Goal: Navigation & Orientation: Find specific page/section

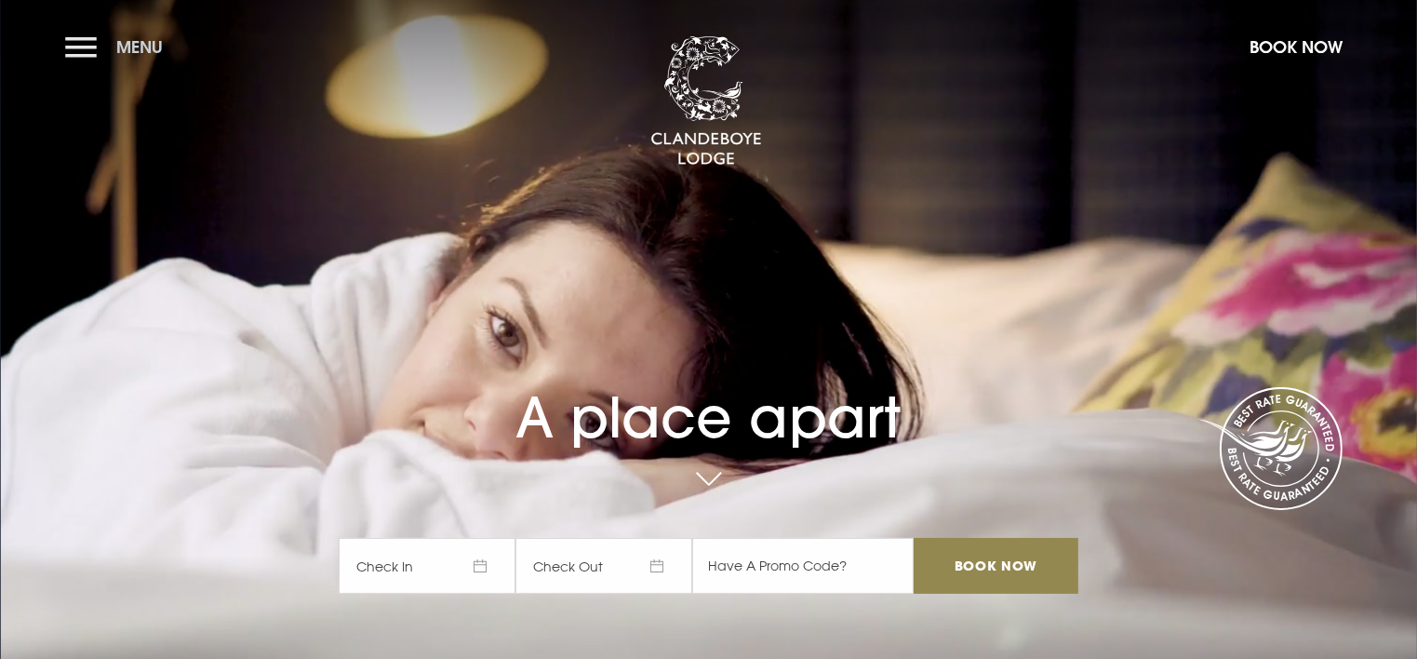
click at [87, 43] on button "Menu" at bounding box center [118, 47] width 107 height 40
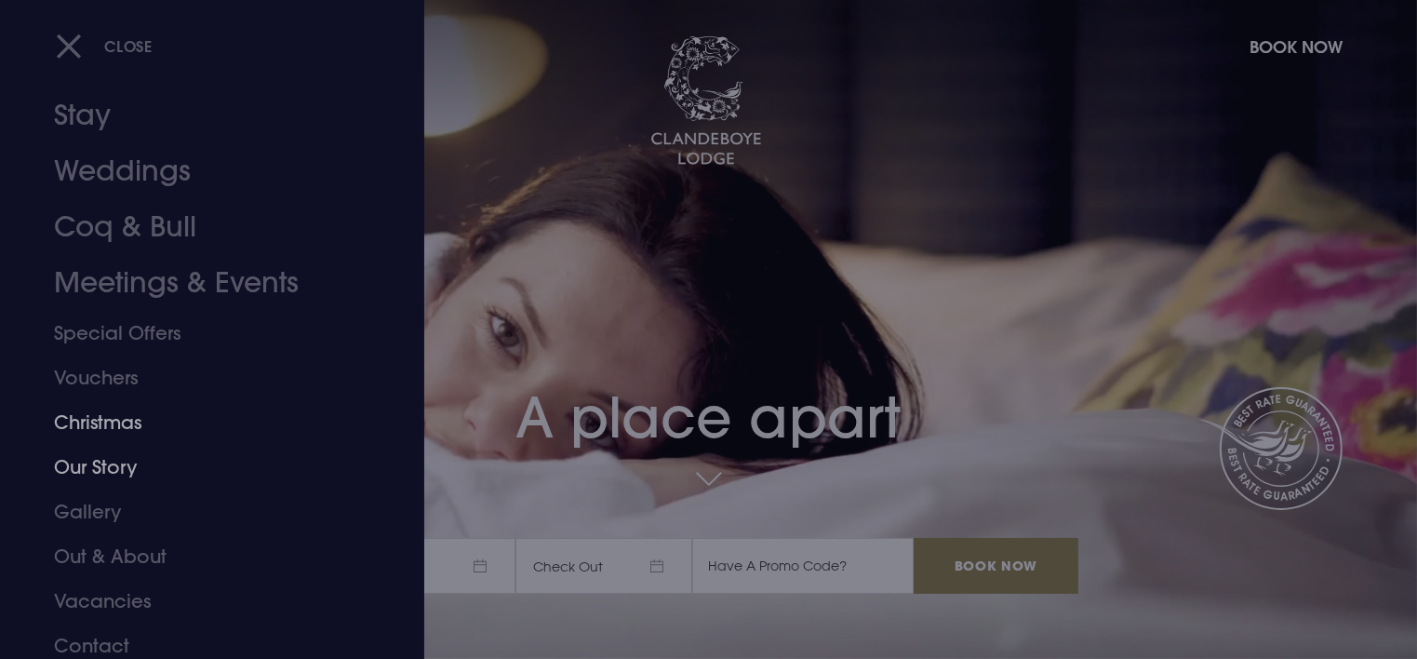
scroll to position [41, 0]
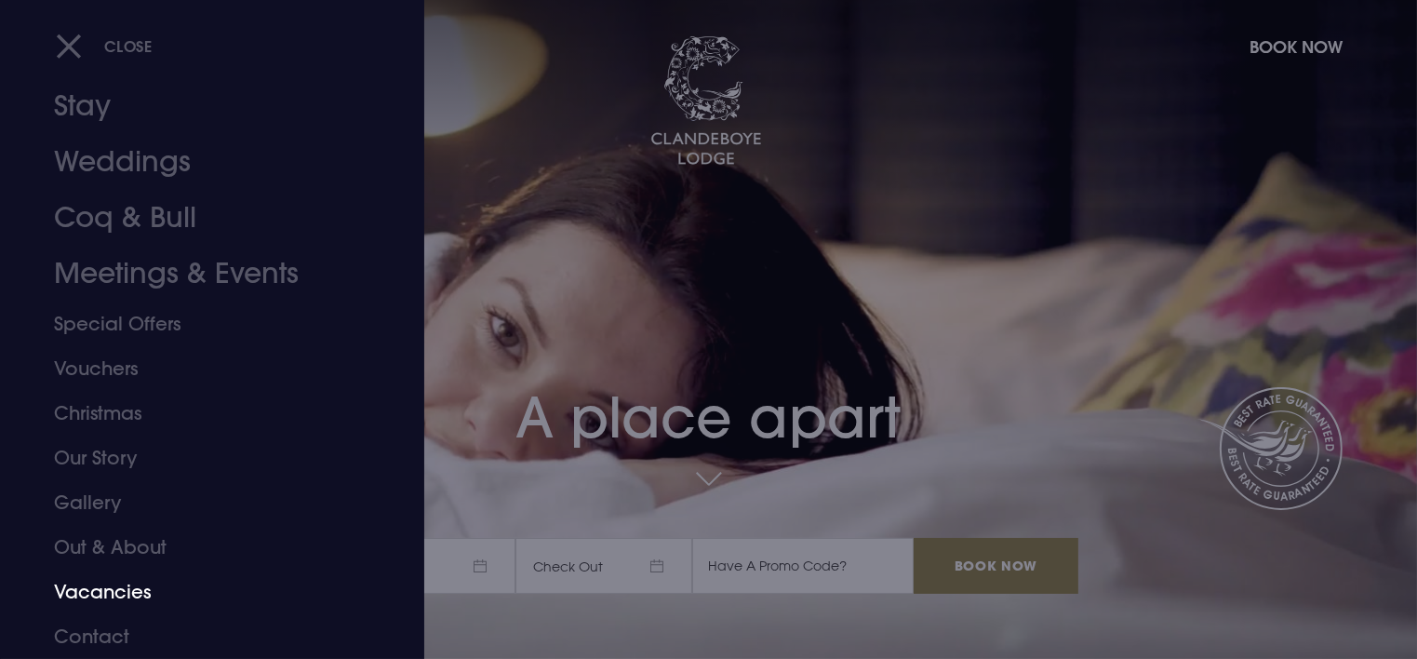
click at [123, 587] on link "Vacancies" at bounding box center [201, 592] width 294 height 45
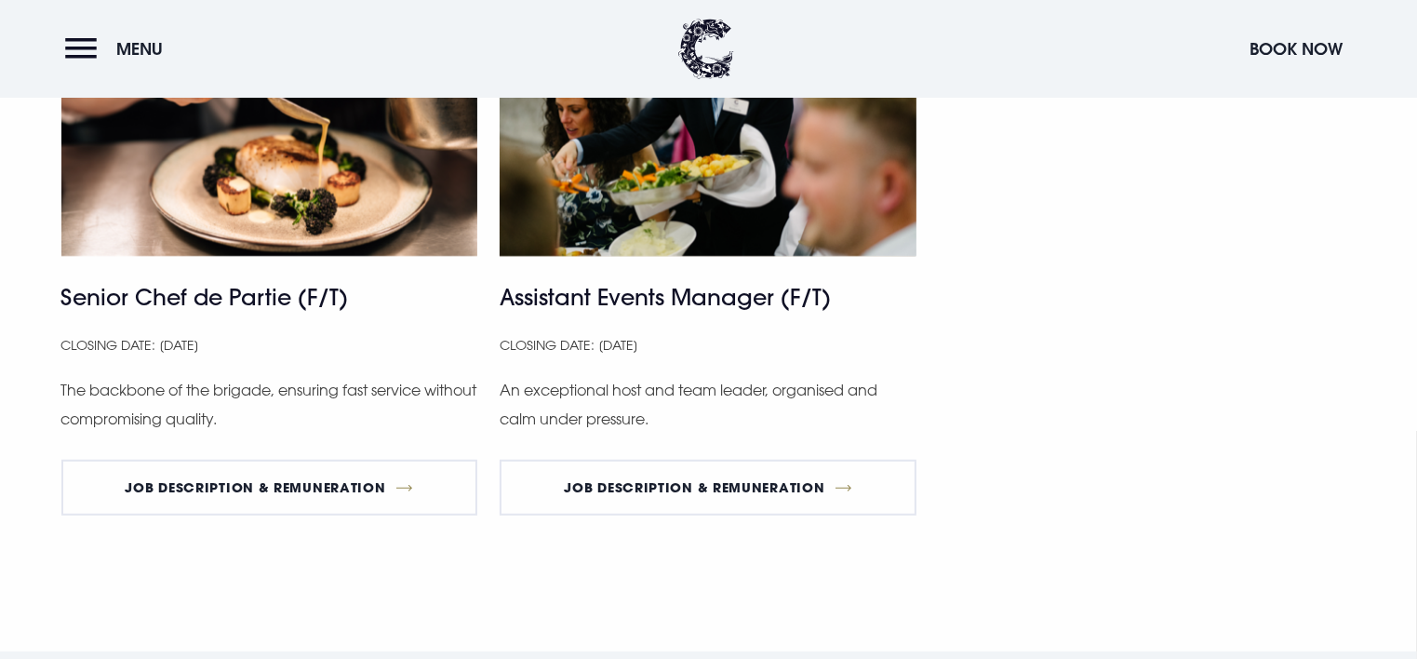
scroll to position [1208, 0]
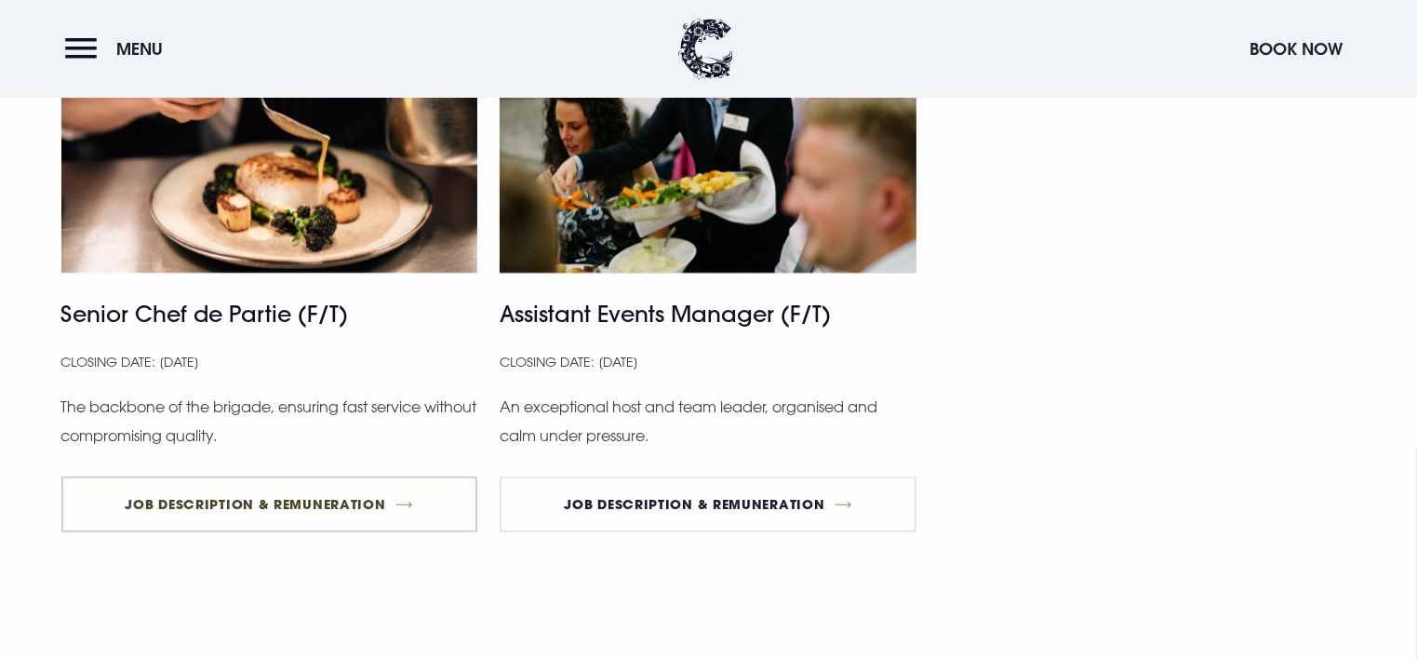
click at [262, 494] on link "Job Description & Remuneration" at bounding box center [269, 504] width 417 height 56
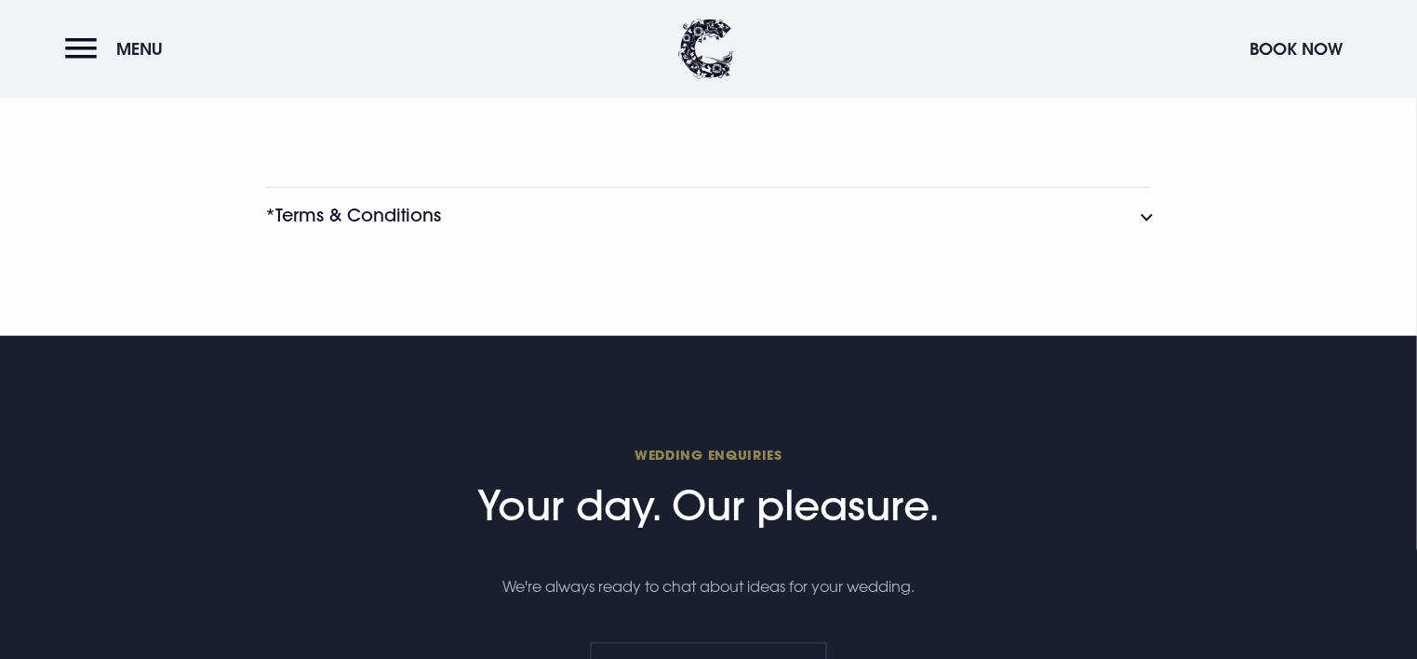
scroll to position [2060, 0]
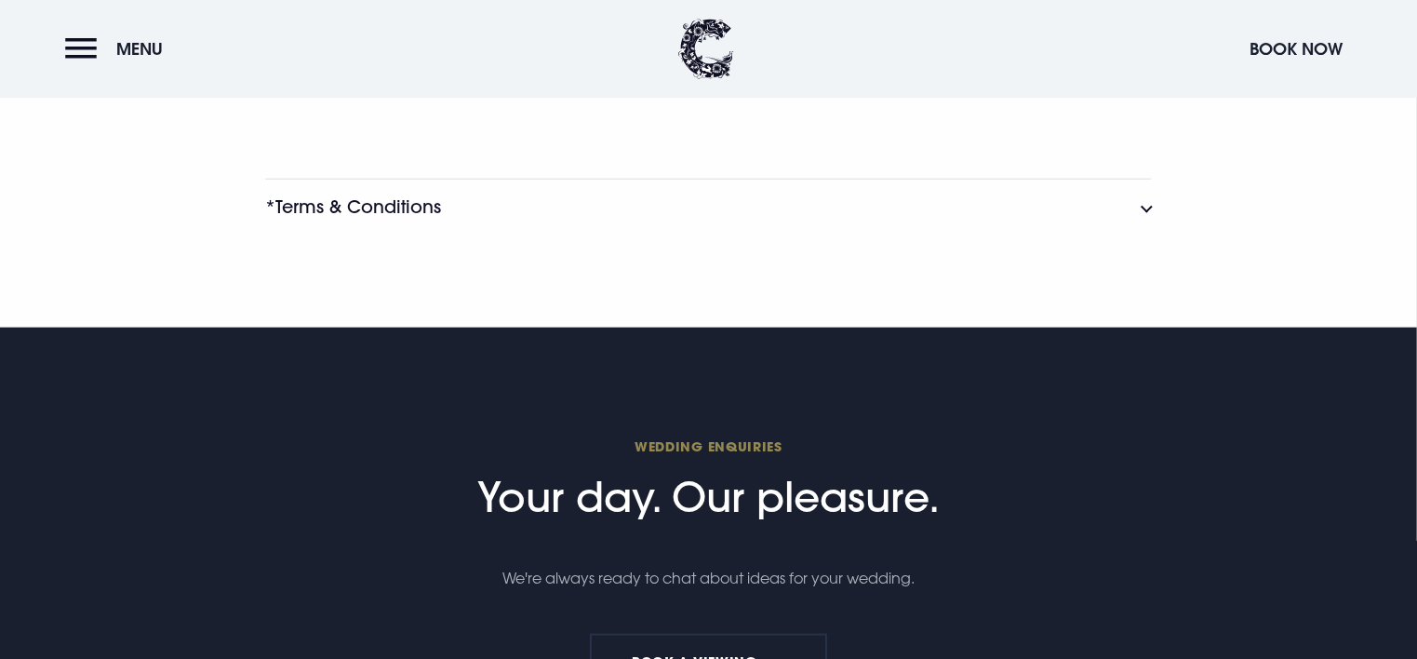
click at [1147, 235] on button "*Terms & Conditions" at bounding box center [708, 207] width 886 height 56
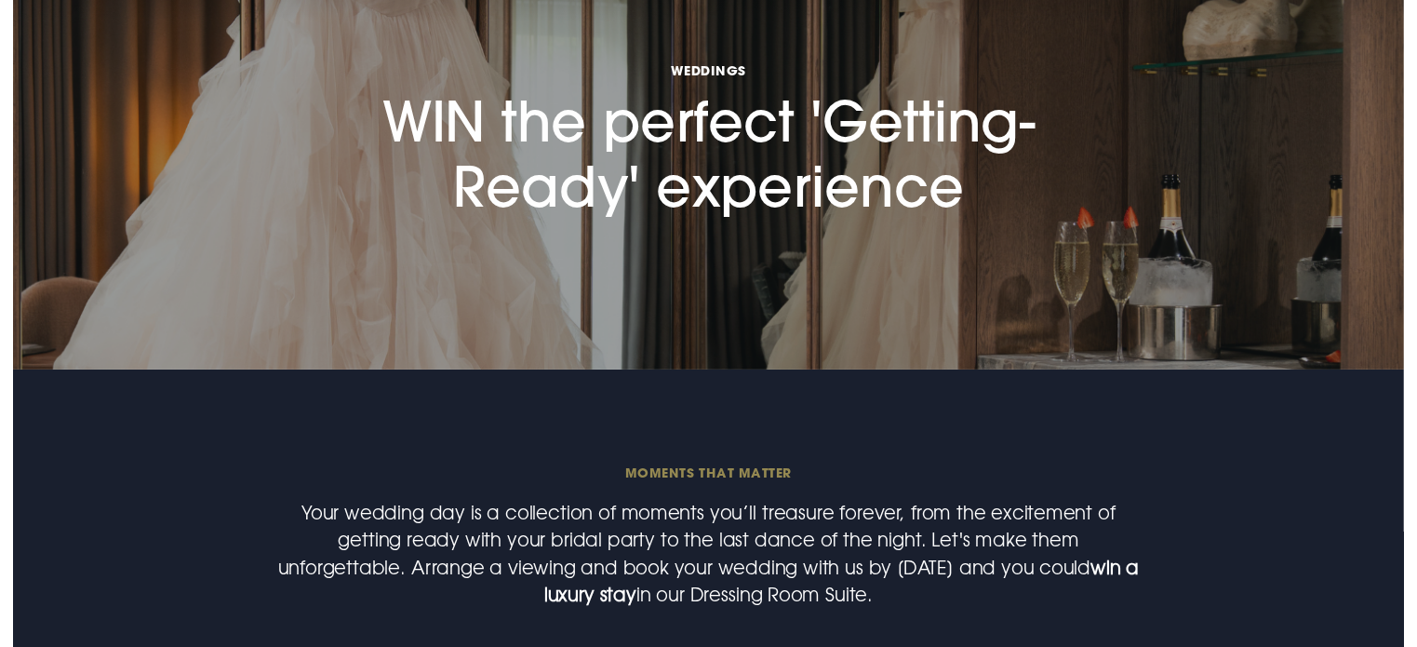
scroll to position [0, 0]
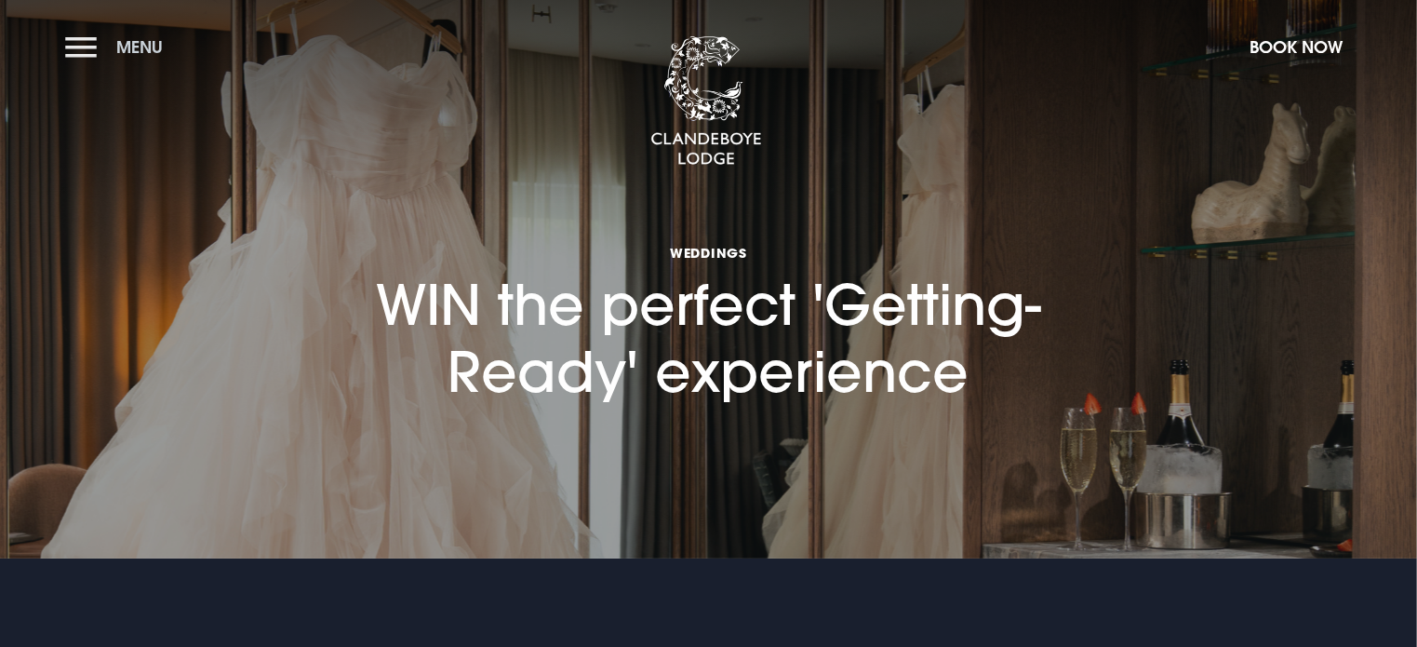
click at [74, 43] on button "Menu" at bounding box center [118, 47] width 107 height 40
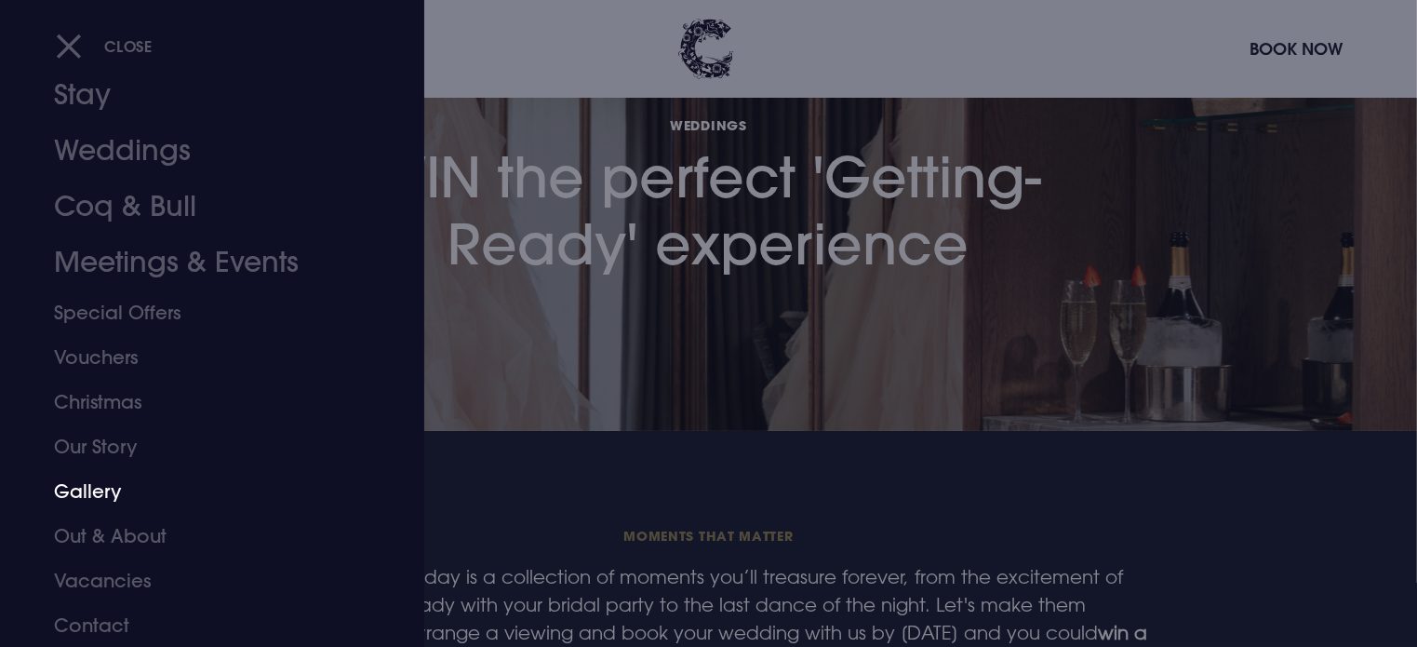
scroll to position [279, 0]
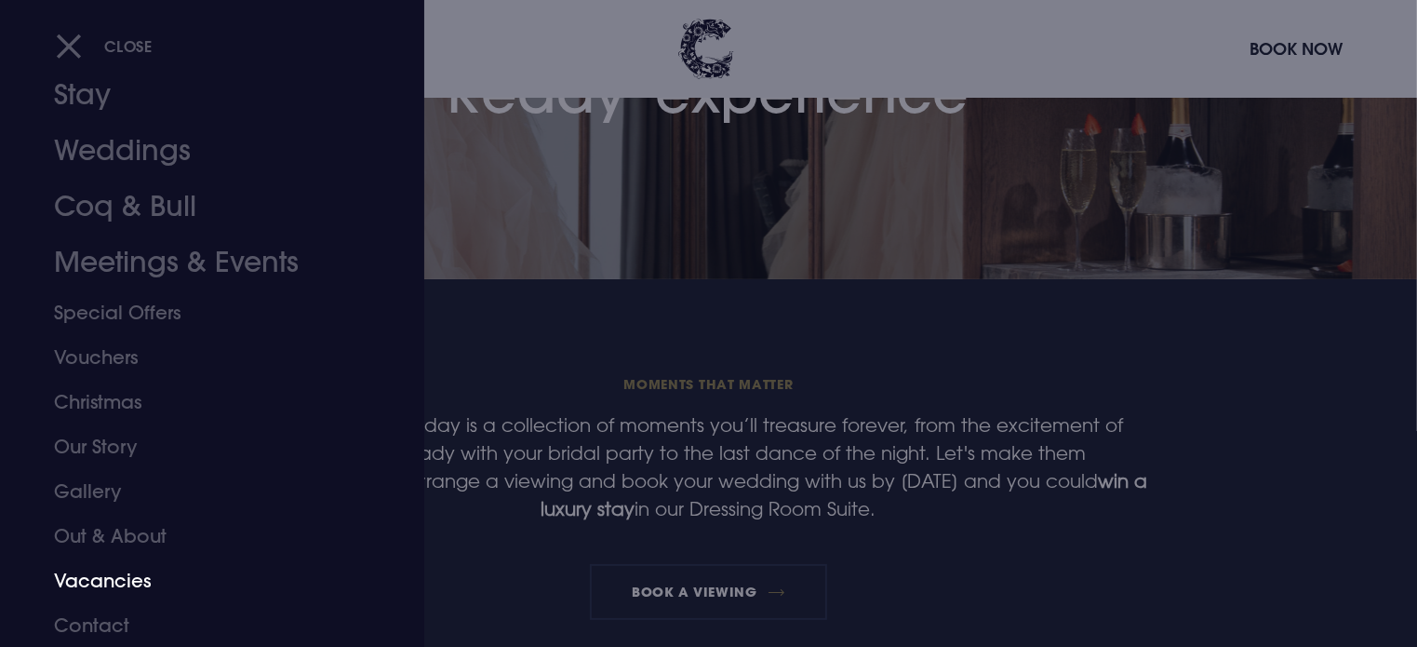
click at [120, 576] on link "Vacancies" at bounding box center [201, 580] width 294 height 45
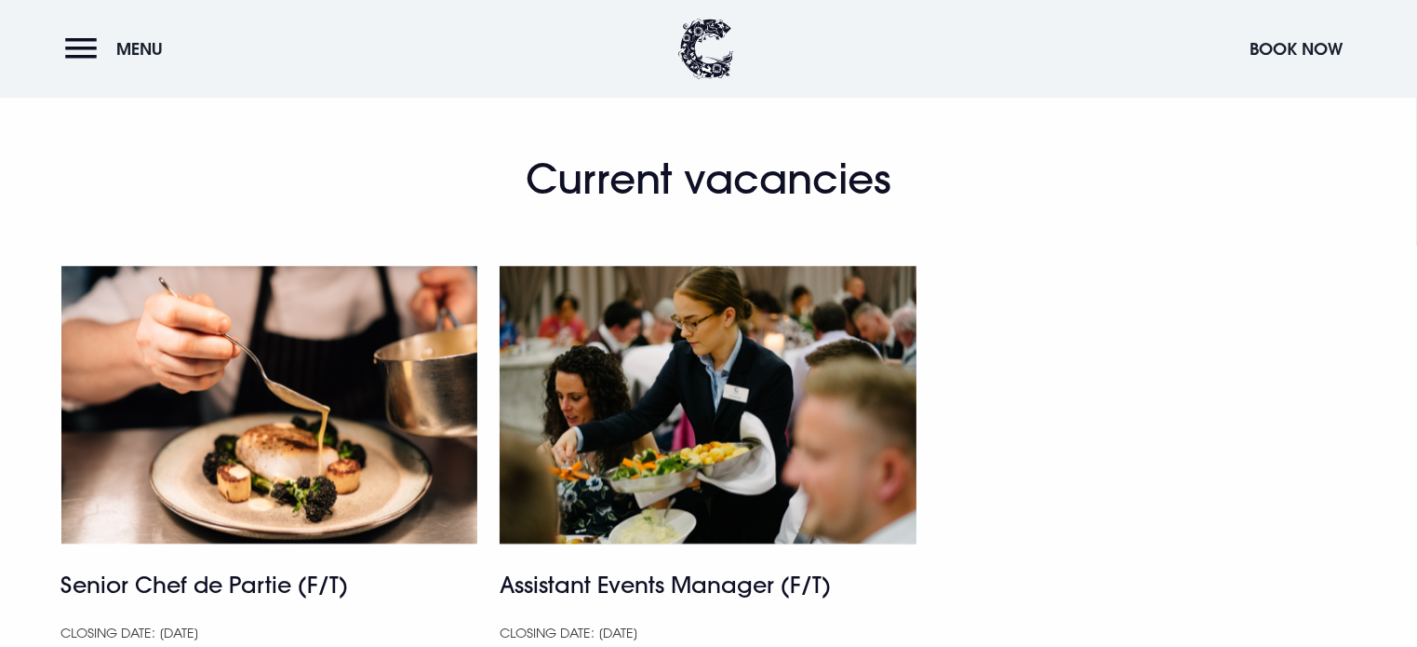
scroll to position [1117, 0]
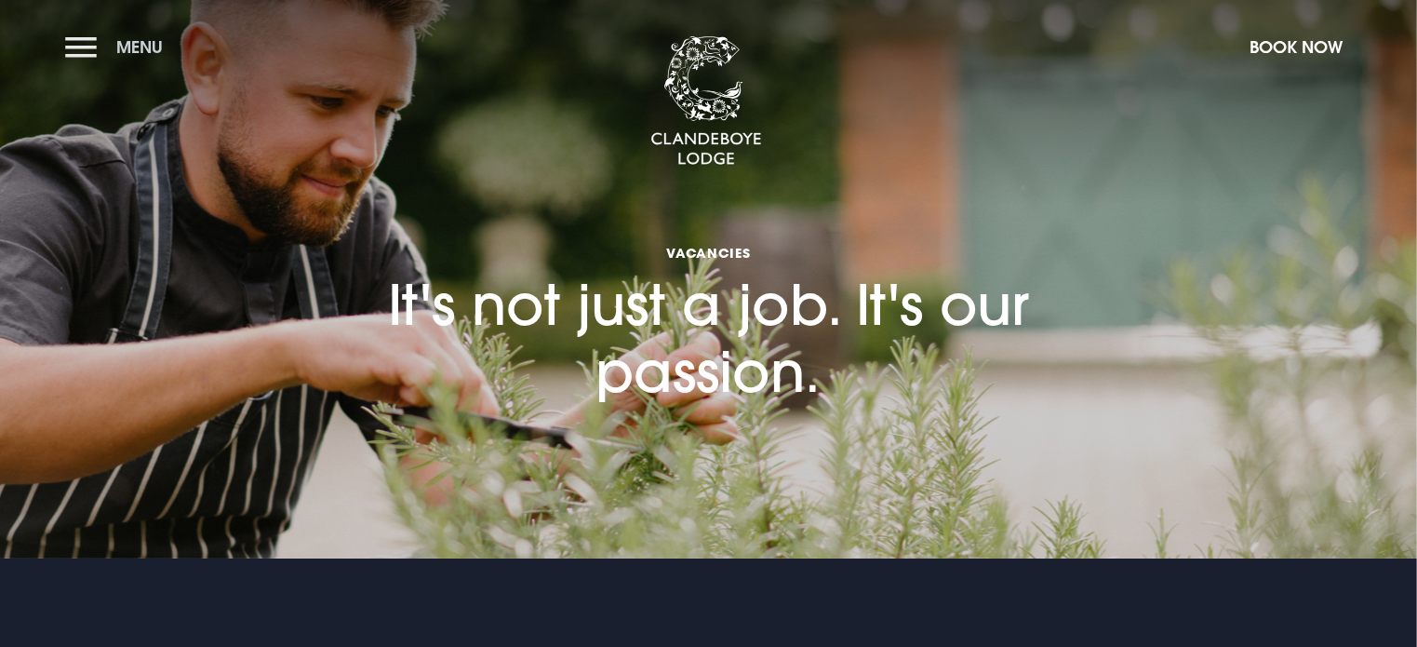
click at [93, 37] on button "Menu" at bounding box center [118, 47] width 107 height 40
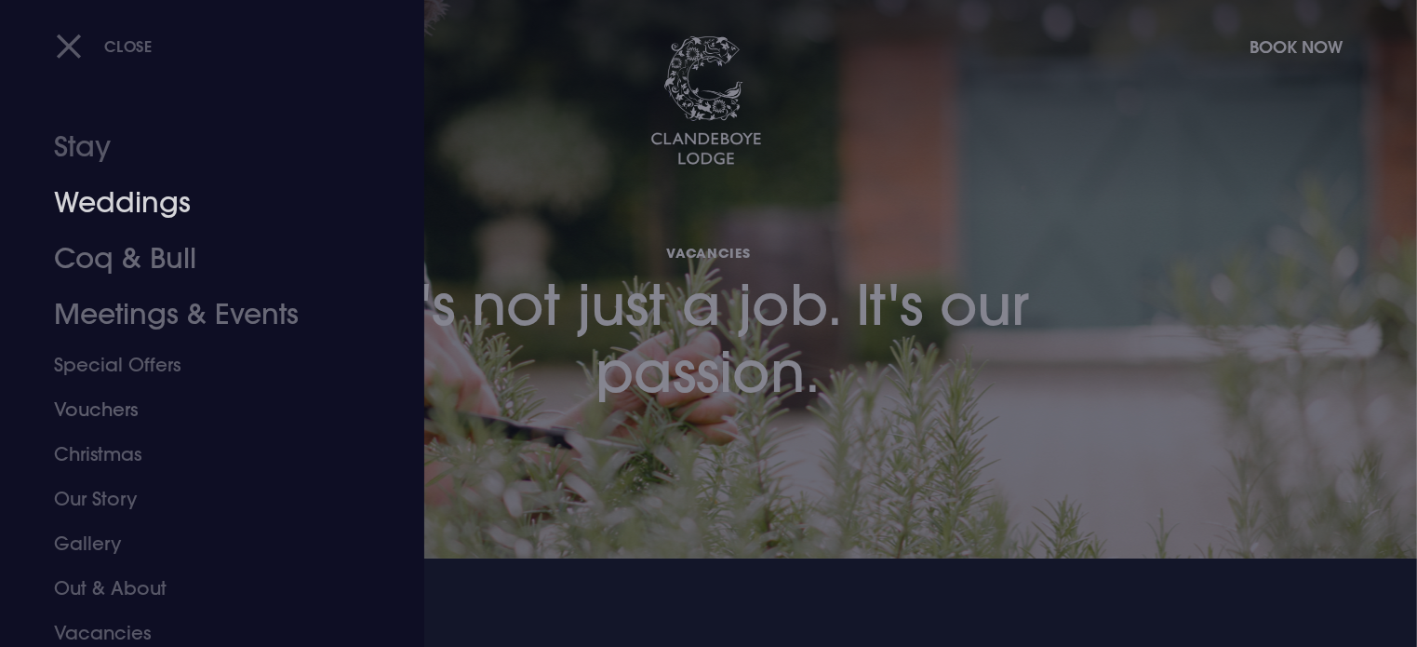
click at [126, 193] on link "Weddings" at bounding box center [201, 203] width 294 height 56
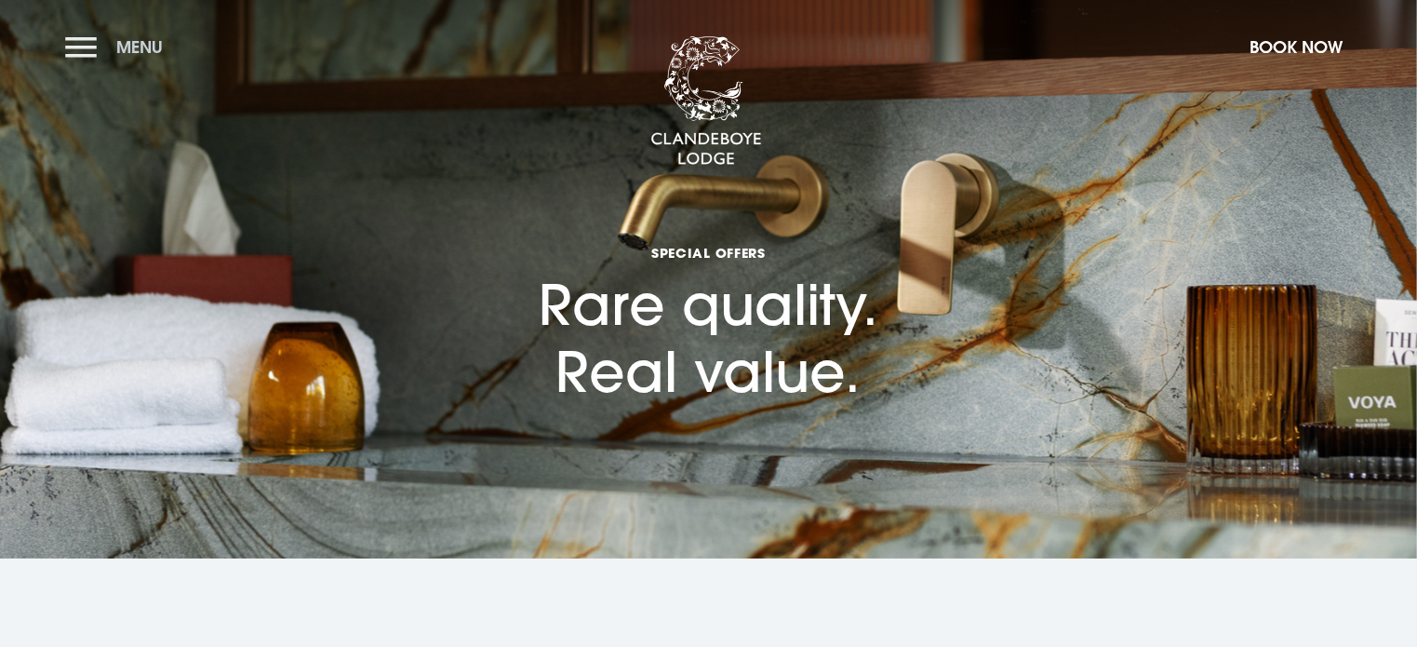
click at [80, 45] on button "Menu" at bounding box center [118, 47] width 107 height 40
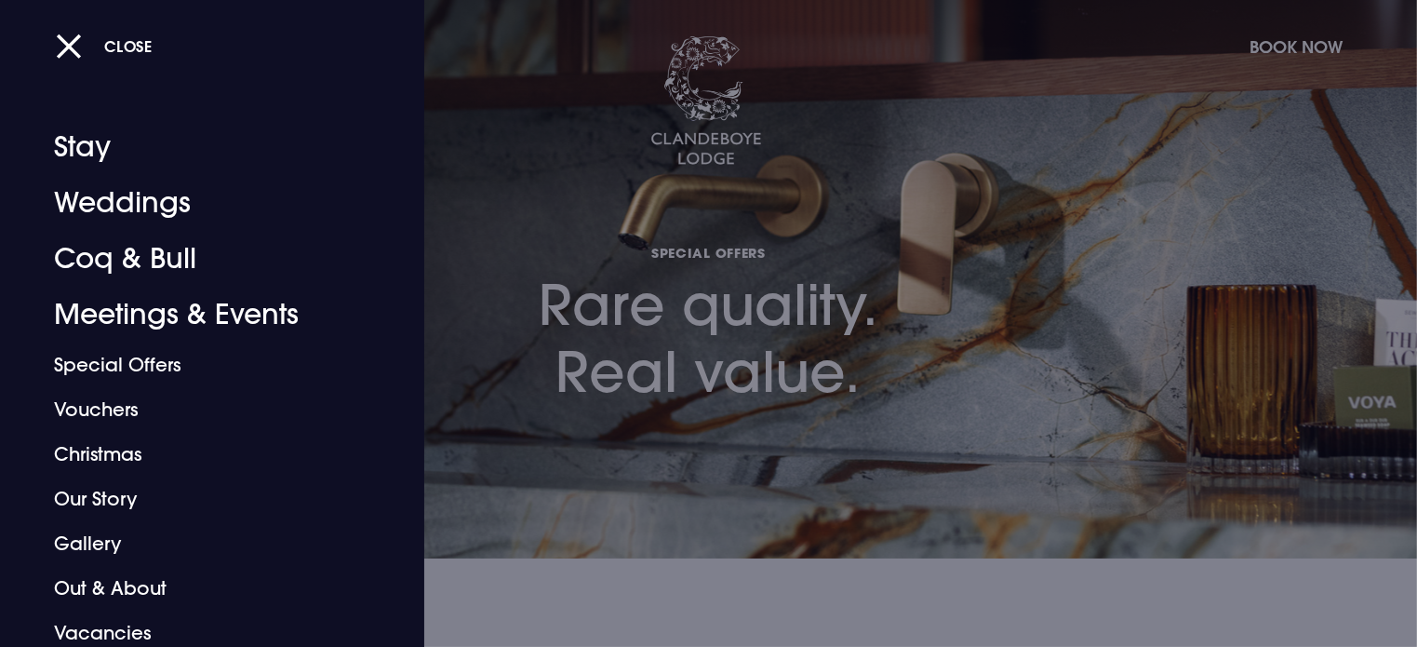
click at [691, 76] on div at bounding box center [708, 323] width 1417 height 647
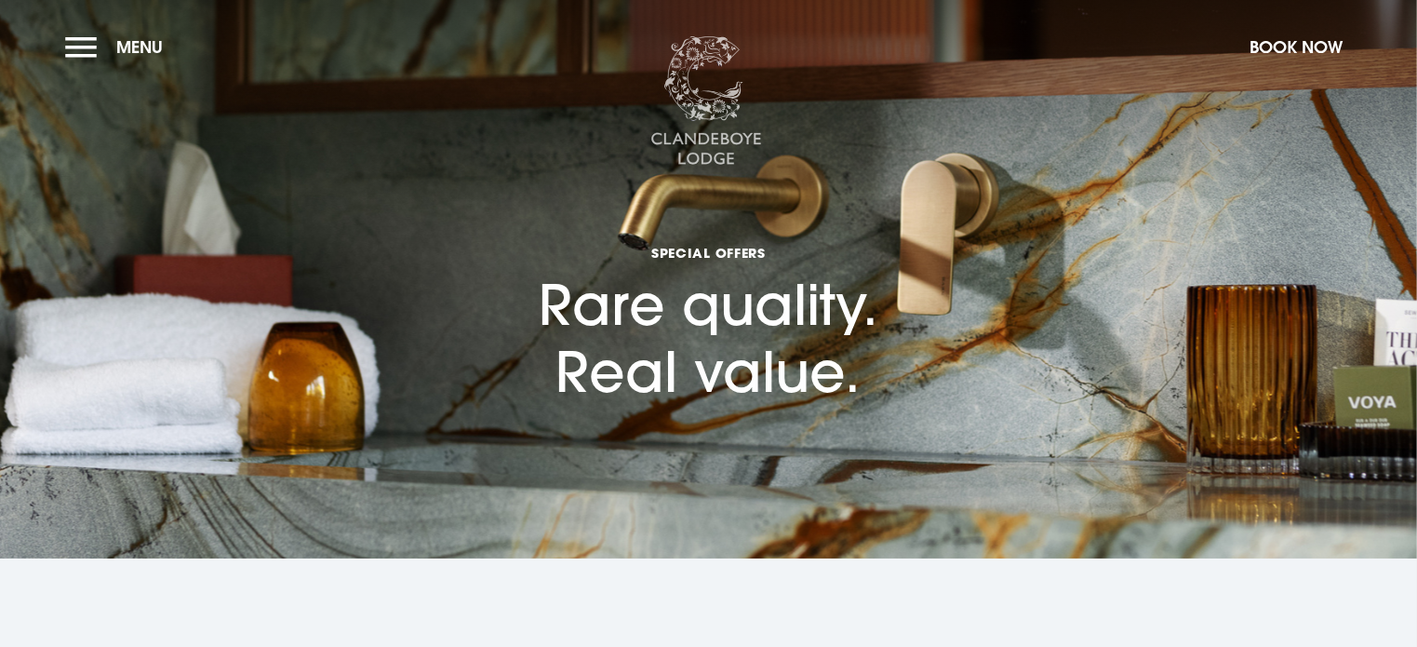
click at [700, 104] on img at bounding box center [706, 101] width 112 height 130
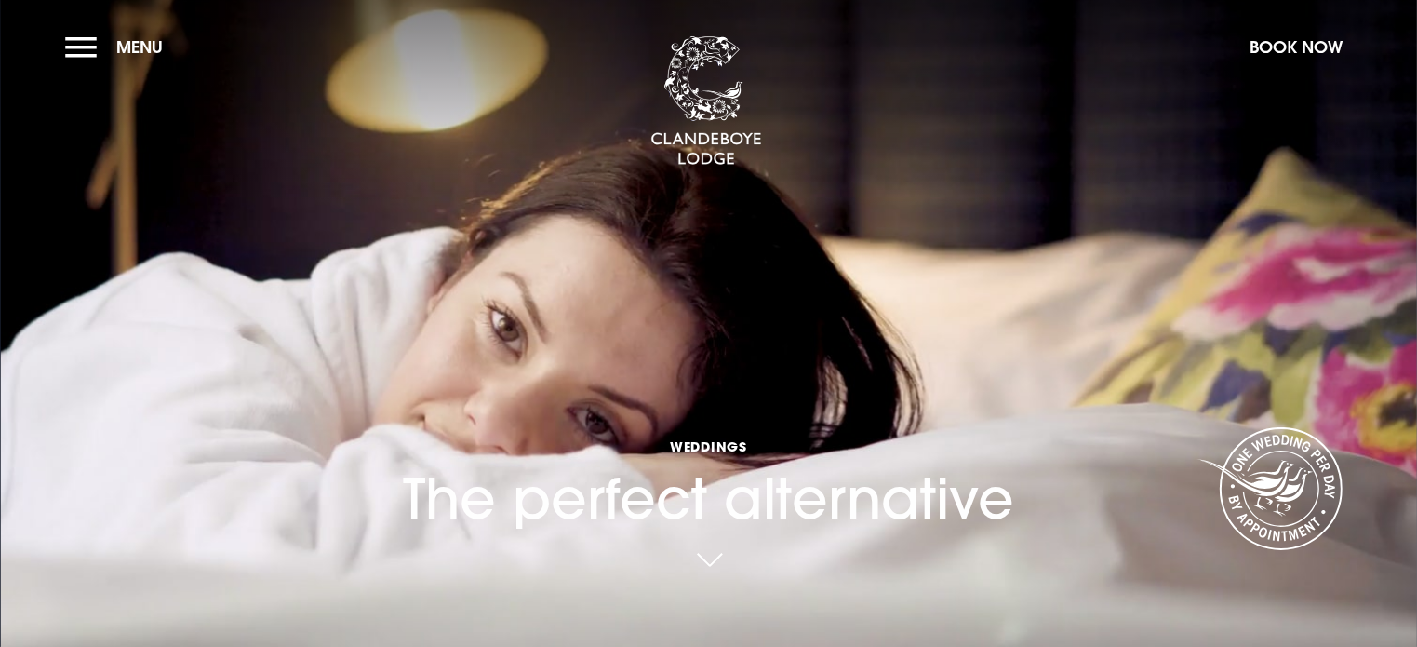
click at [1033, 426] on div "Weddings The perfect alternative" at bounding box center [709, 278] width 656 height 681
click at [715, 104] on img at bounding box center [706, 101] width 112 height 130
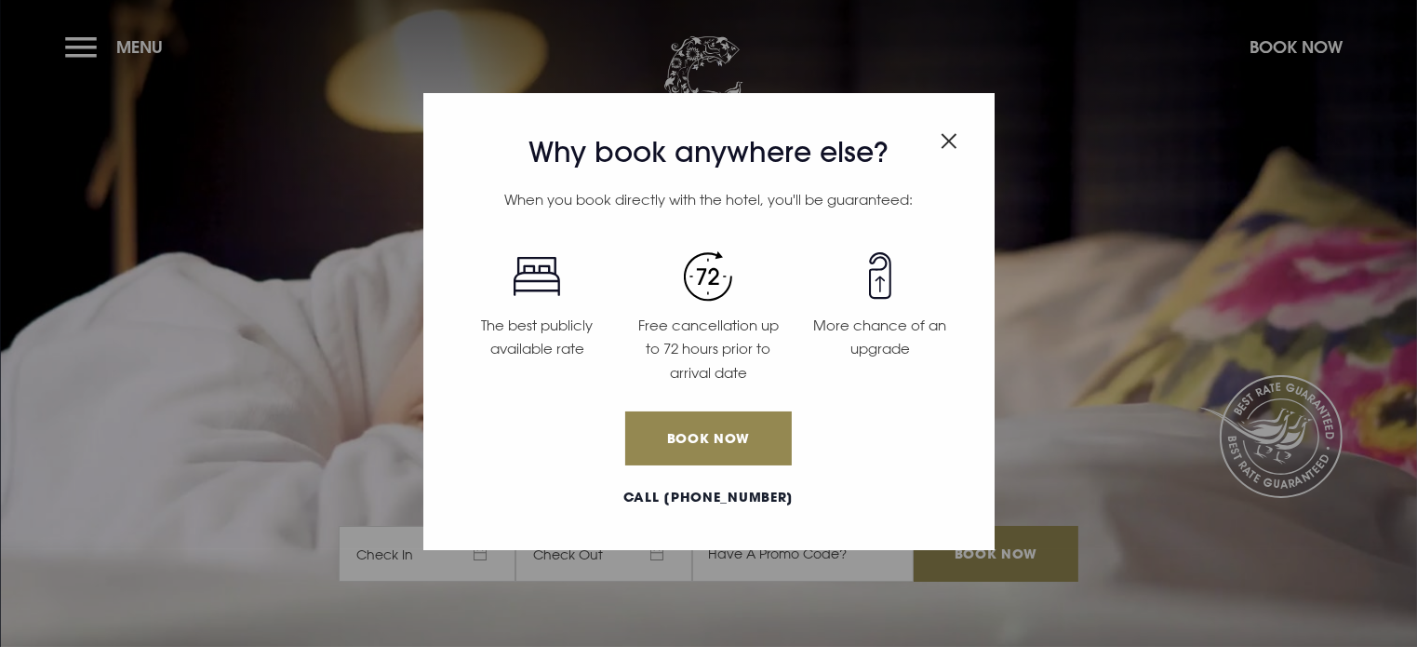
click at [74, 40] on div "Why book anywhere else? When you book directly with the hotel, you'll be guaran…" at bounding box center [708, 323] width 1417 height 647
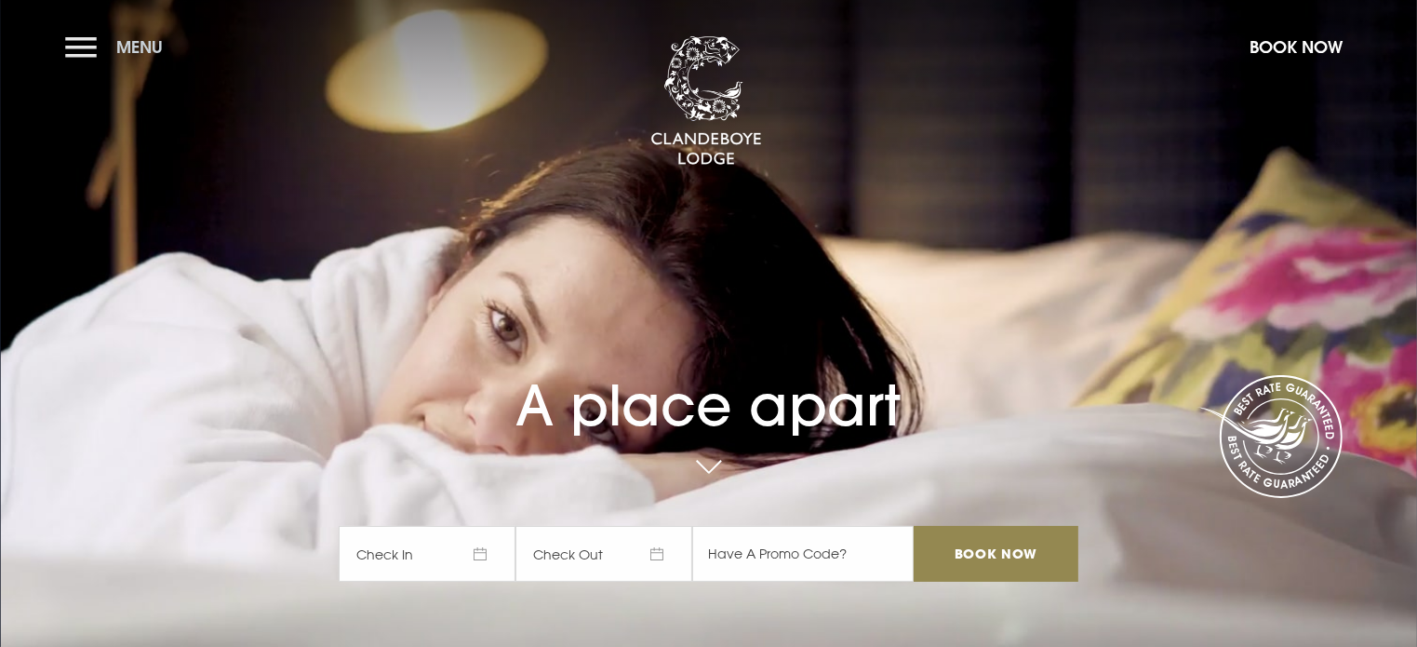
click at [79, 43] on button "Menu" at bounding box center [118, 47] width 107 height 40
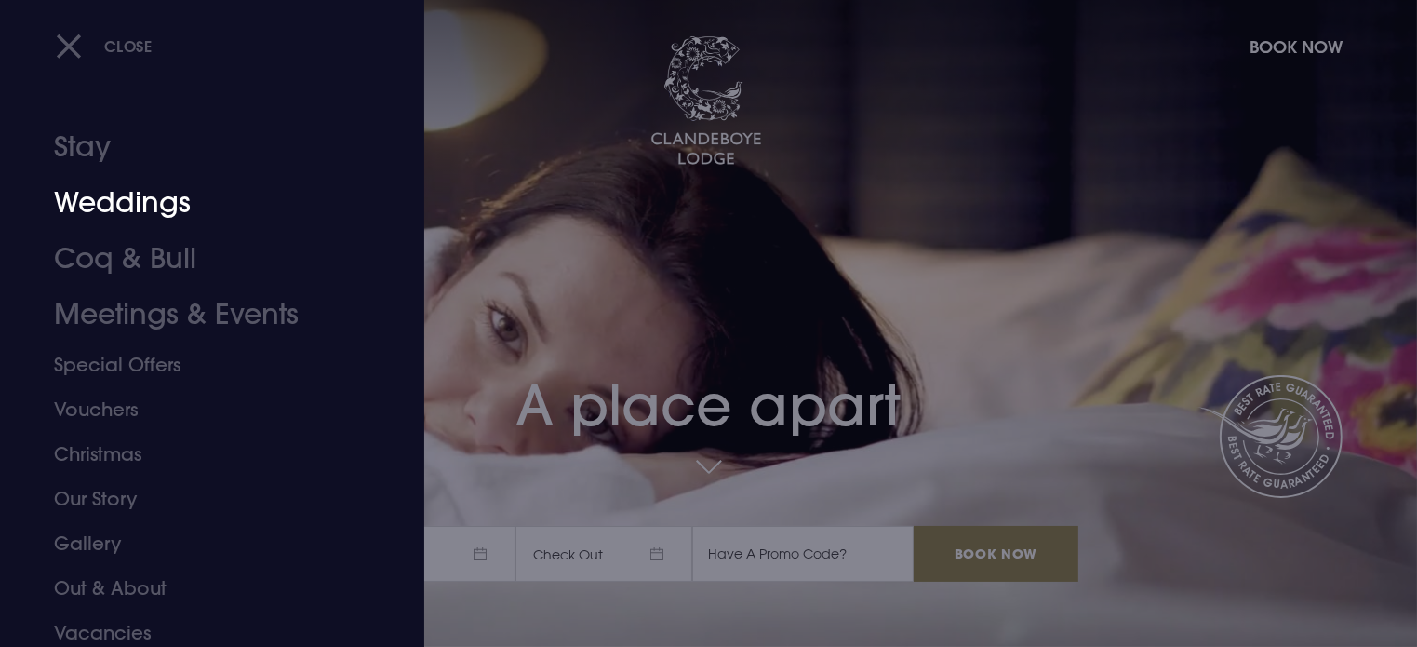
click at [127, 199] on link "Weddings" at bounding box center [201, 203] width 294 height 56
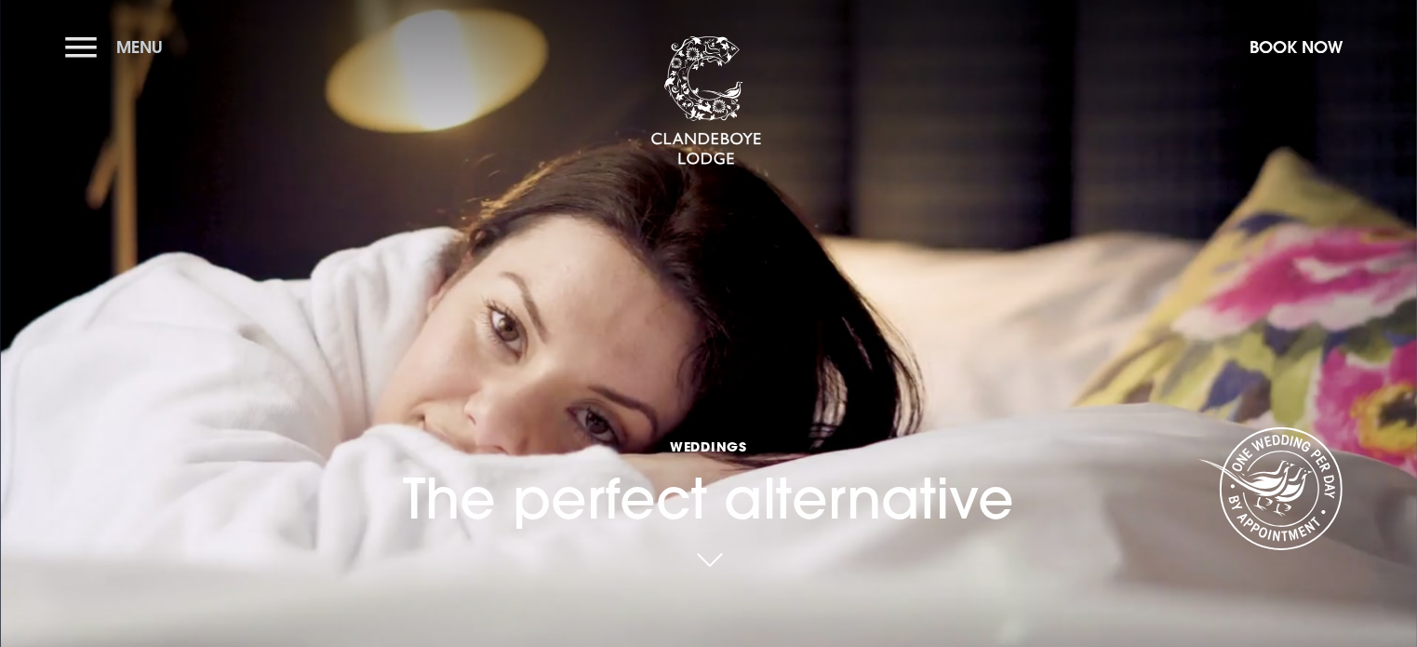
click at [74, 45] on button "Menu" at bounding box center [118, 47] width 107 height 40
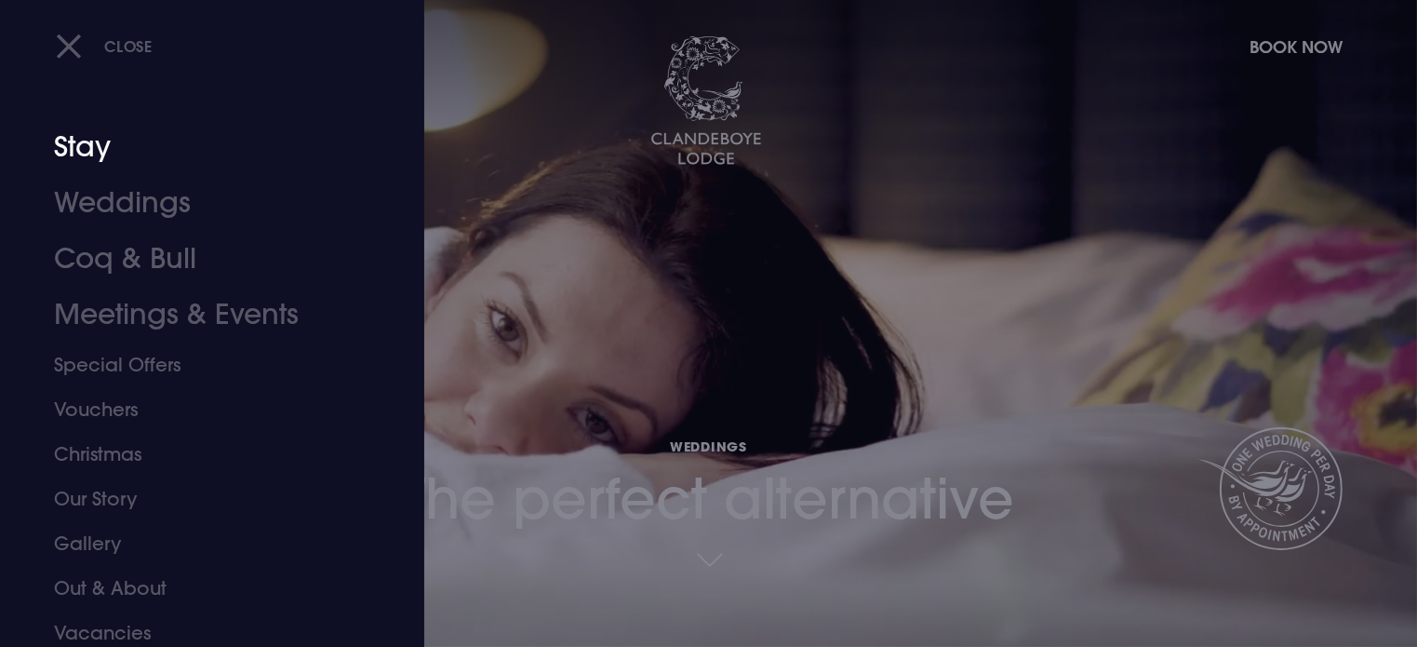
click at [89, 149] on link "Stay" at bounding box center [201, 147] width 294 height 56
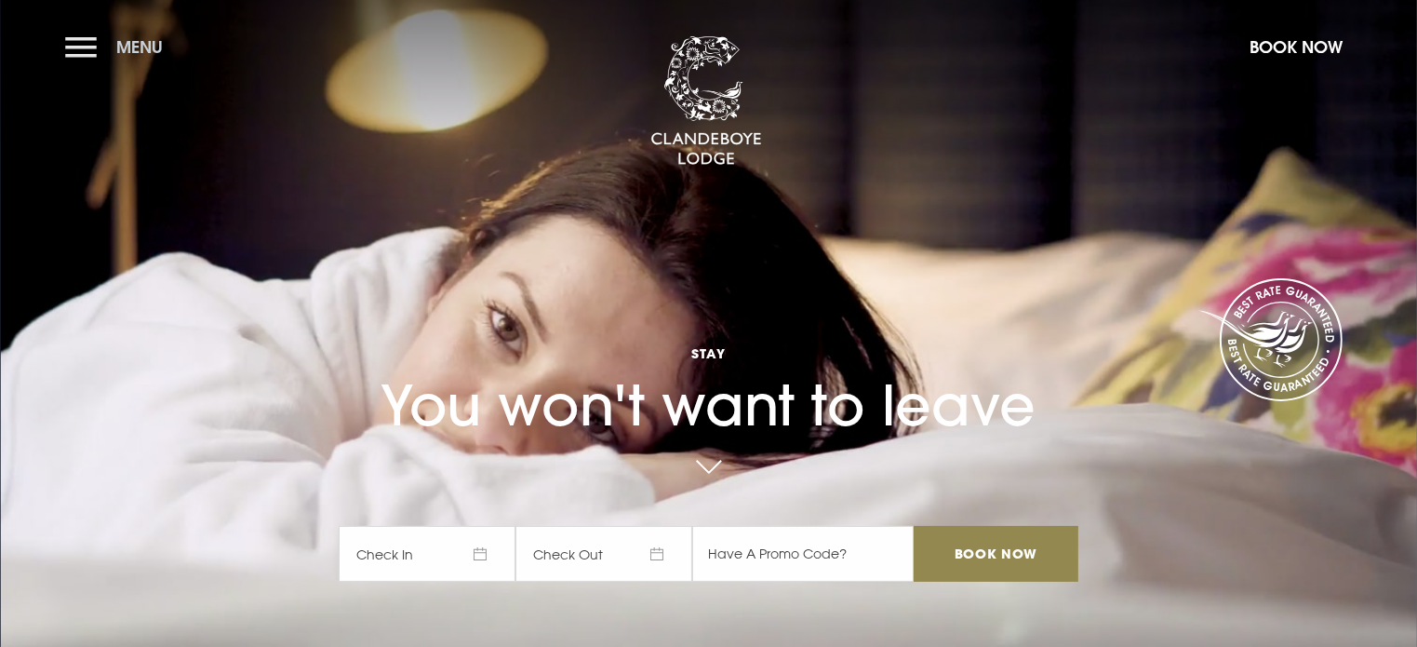
click at [77, 39] on button "Menu" at bounding box center [118, 47] width 107 height 40
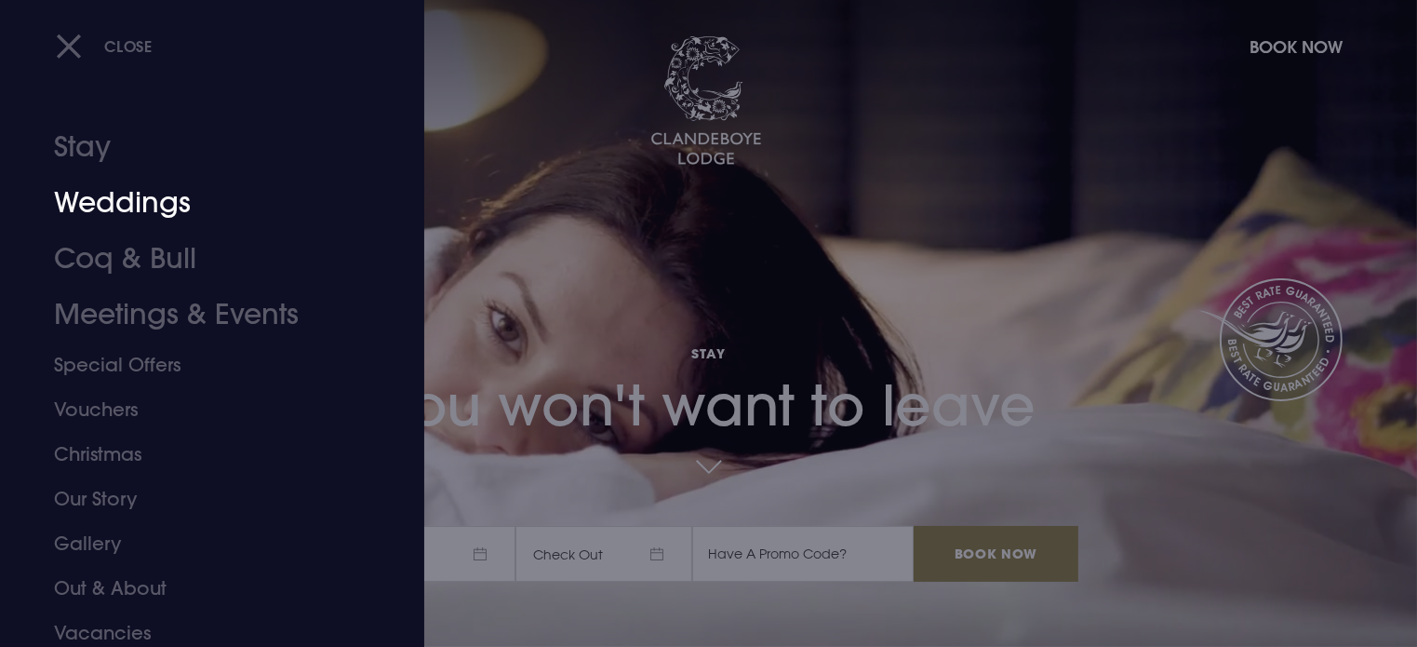
click at [103, 201] on link "Weddings" at bounding box center [201, 203] width 294 height 56
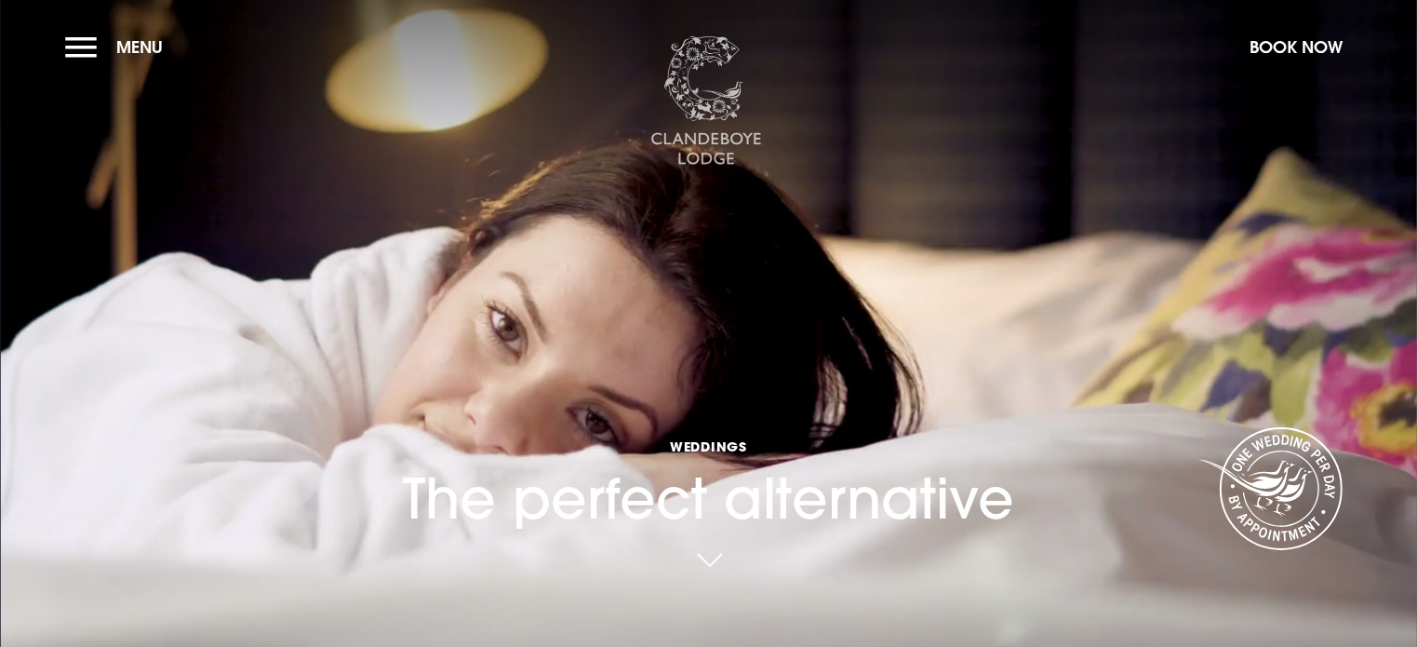
click at [681, 76] on img at bounding box center [706, 101] width 112 height 130
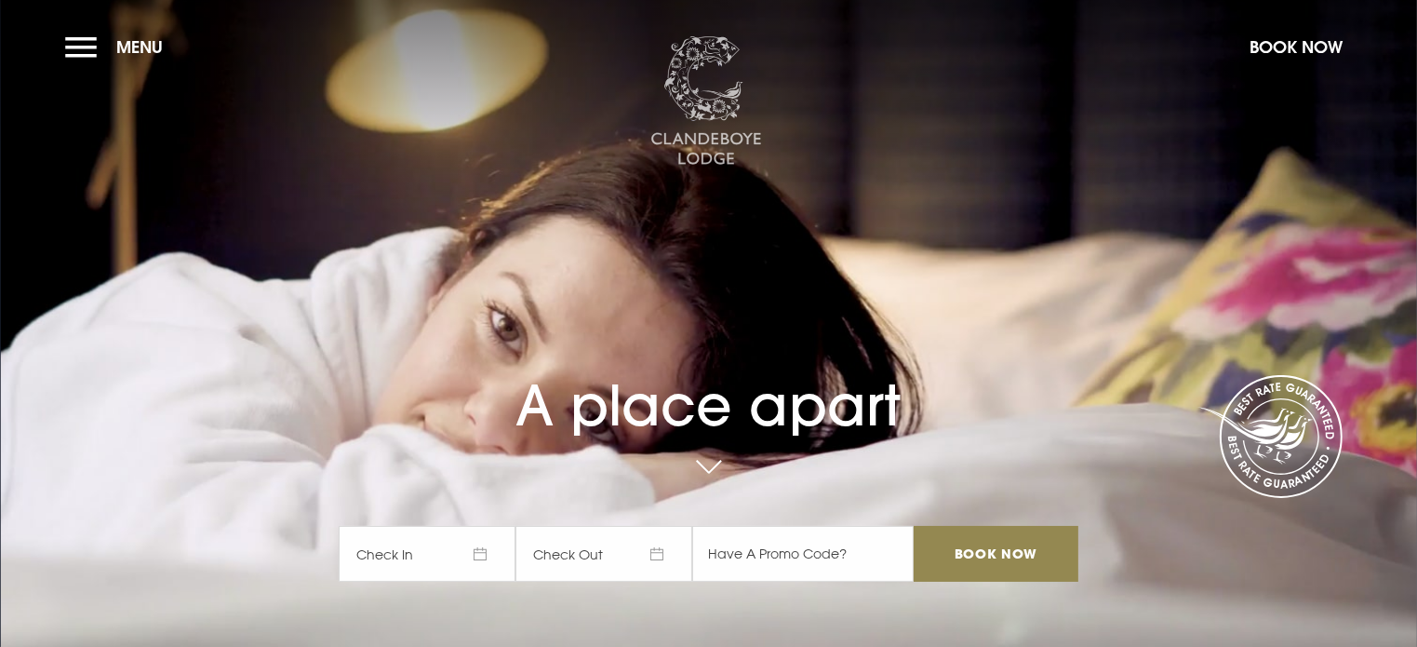
click at [689, 66] on img at bounding box center [706, 101] width 112 height 130
click at [74, 41] on button "Menu" at bounding box center [118, 47] width 107 height 40
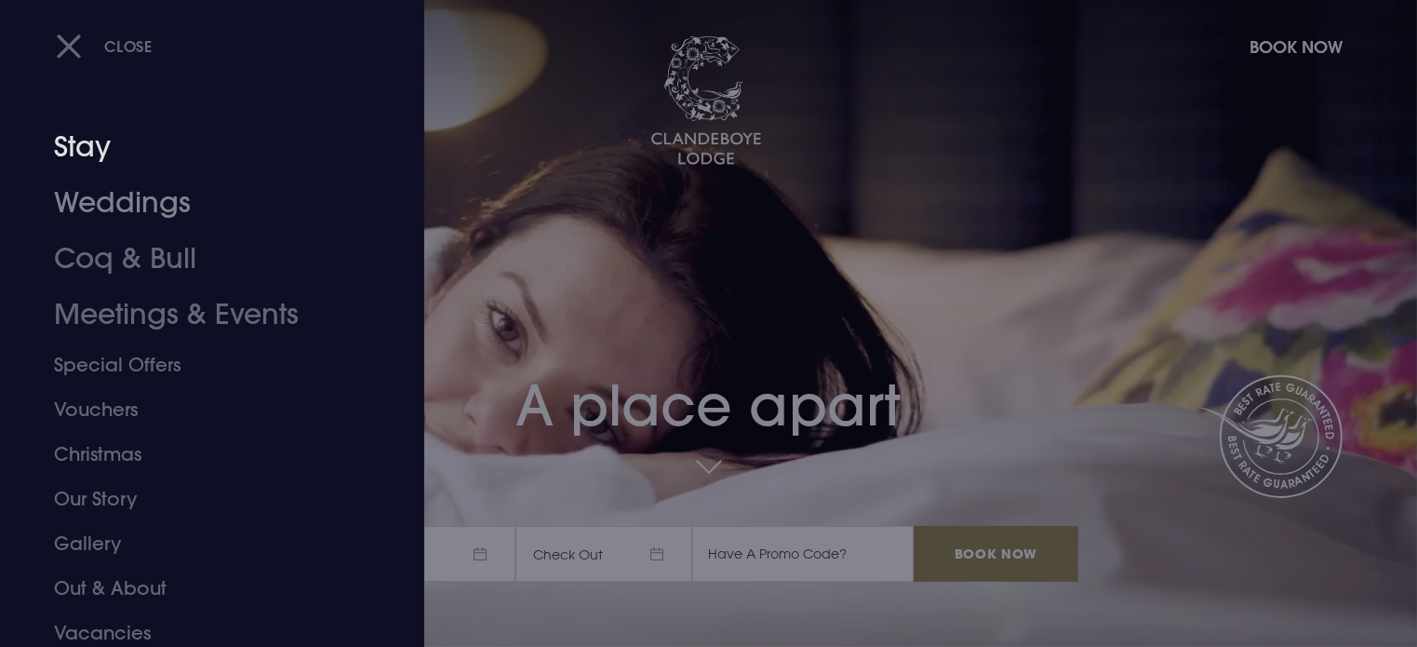
click at [73, 153] on link "Stay" at bounding box center [201, 147] width 294 height 56
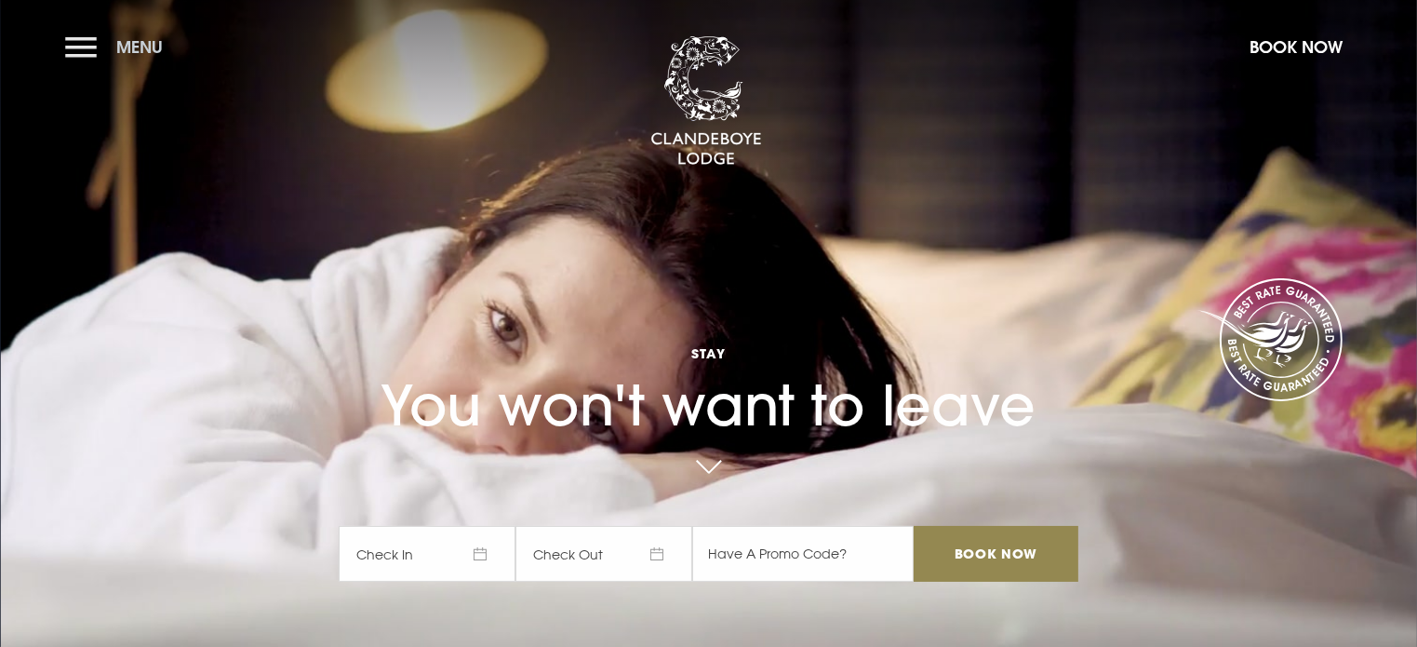
click at [94, 41] on button "Menu" at bounding box center [118, 47] width 107 height 40
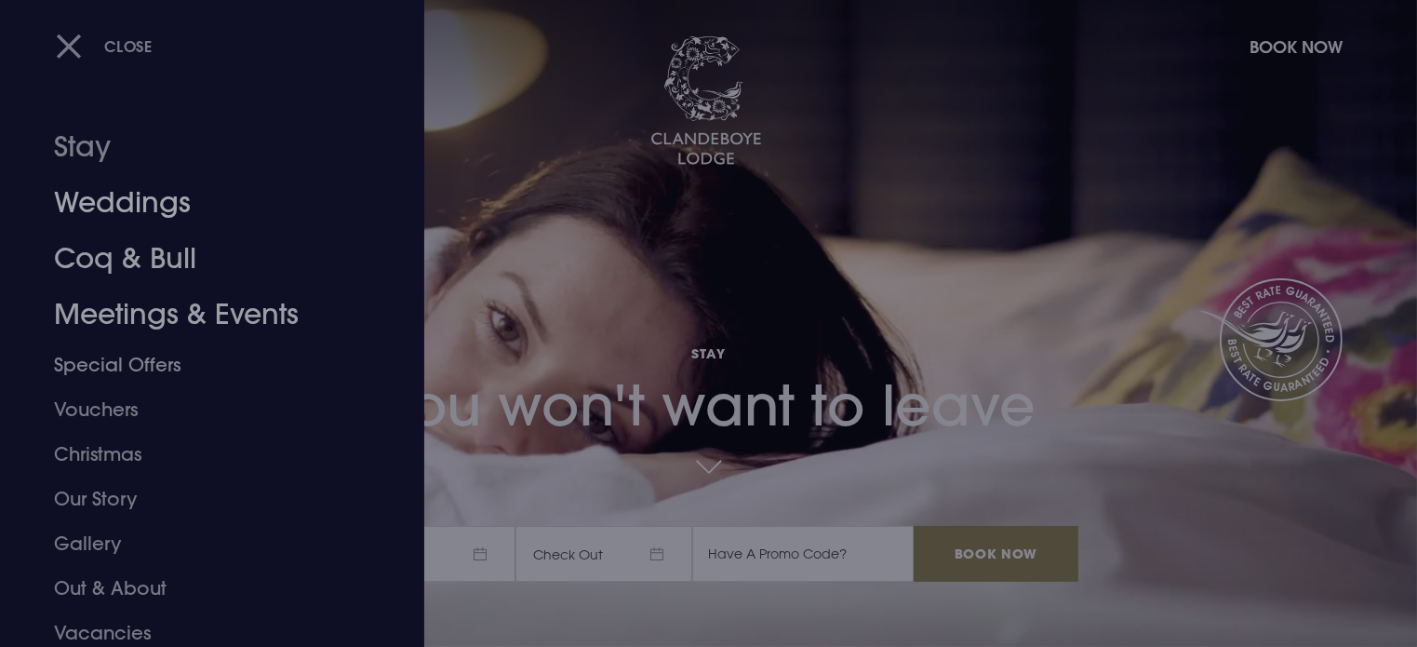
click at [114, 200] on link "Weddings" at bounding box center [201, 203] width 294 height 56
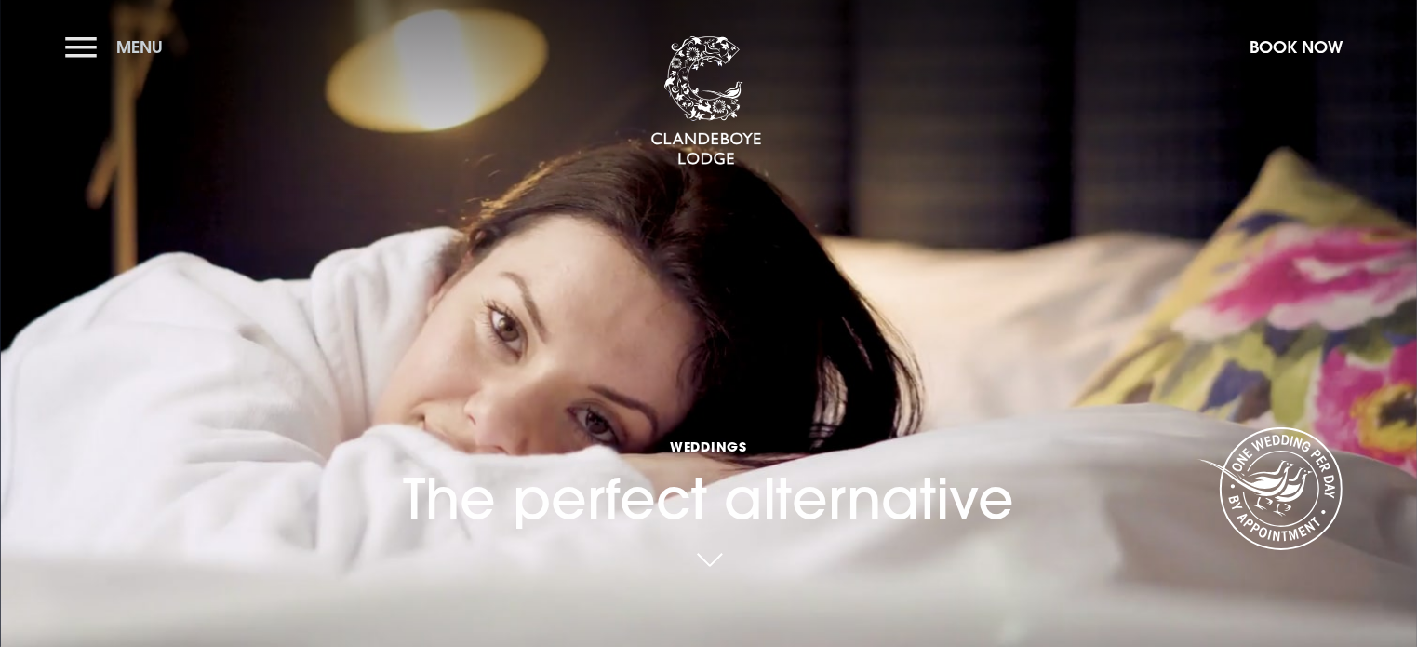
click at [74, 46] on button "Menu" at bounding box center [118, 47] width 107 height 40
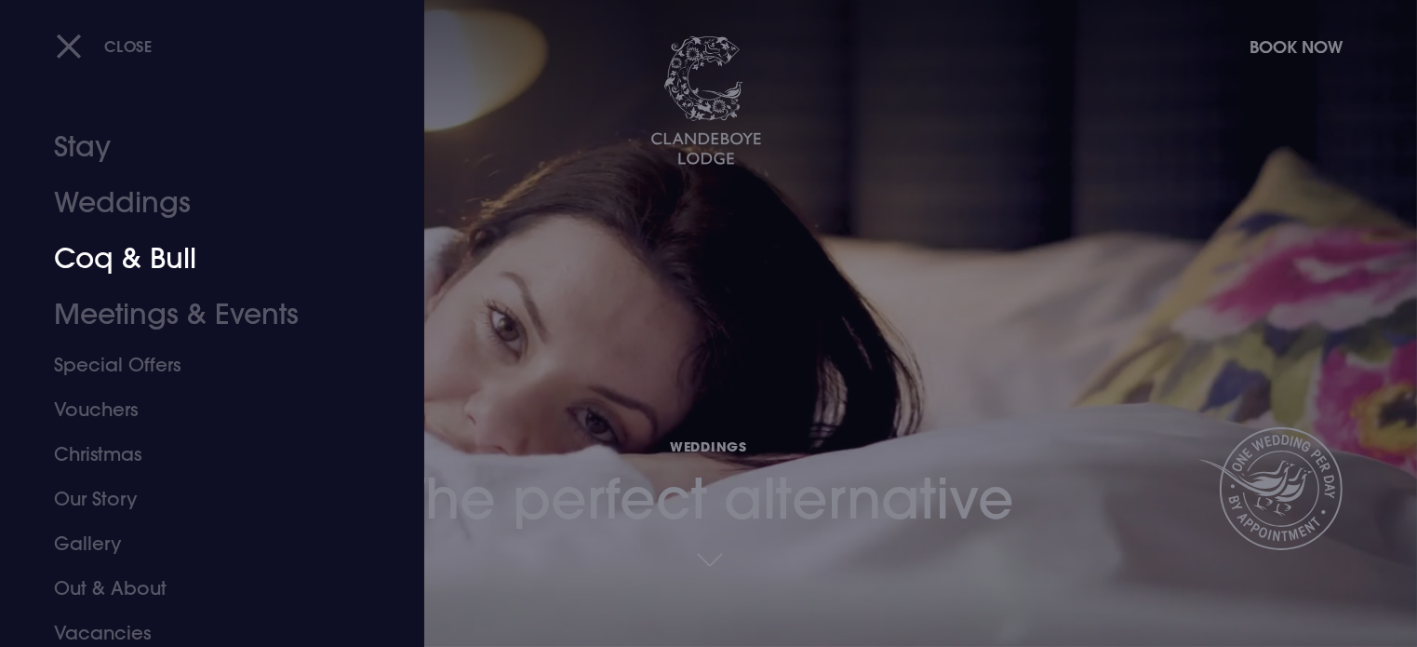
click at [131, 252] on link "Coq & Bull" at bounding box center [201, 259] width 294 height 56
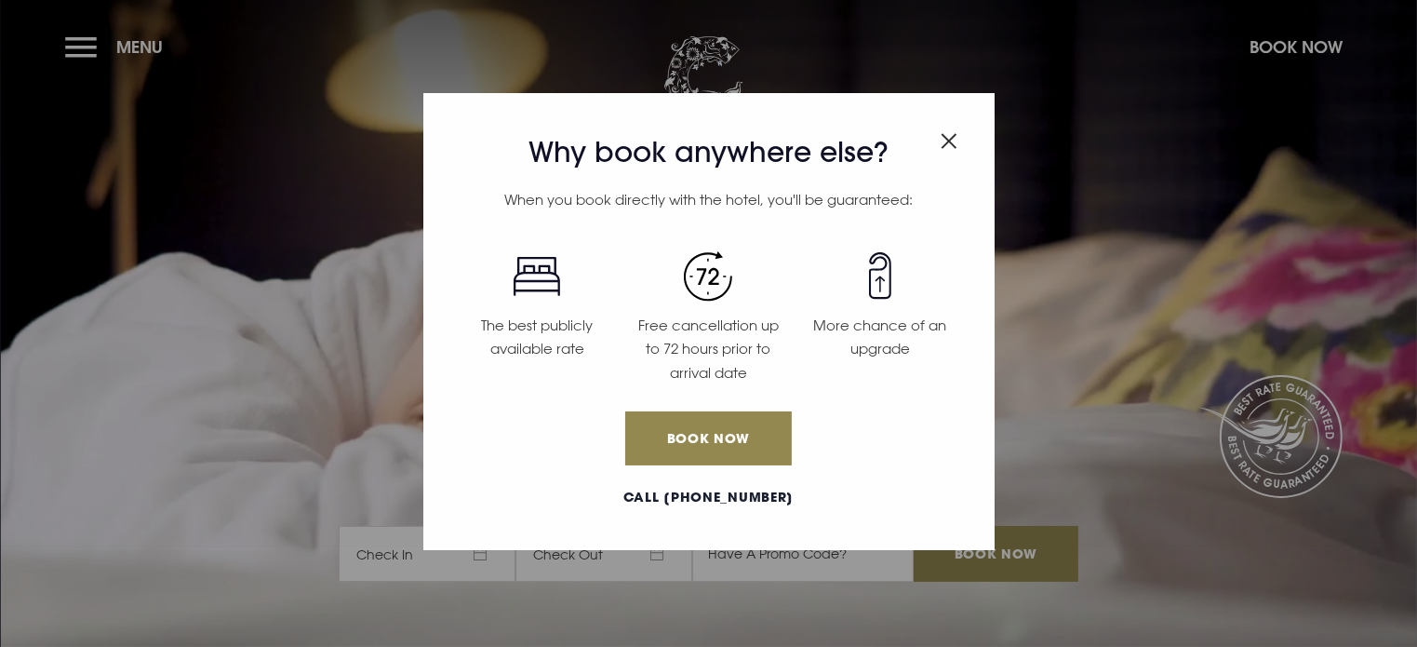
click at [950, 136] on img "Close modal" at bounding box center [949, 141] width 17 height 16
